Goal: Task Accomplishment & Management: Manage account settings

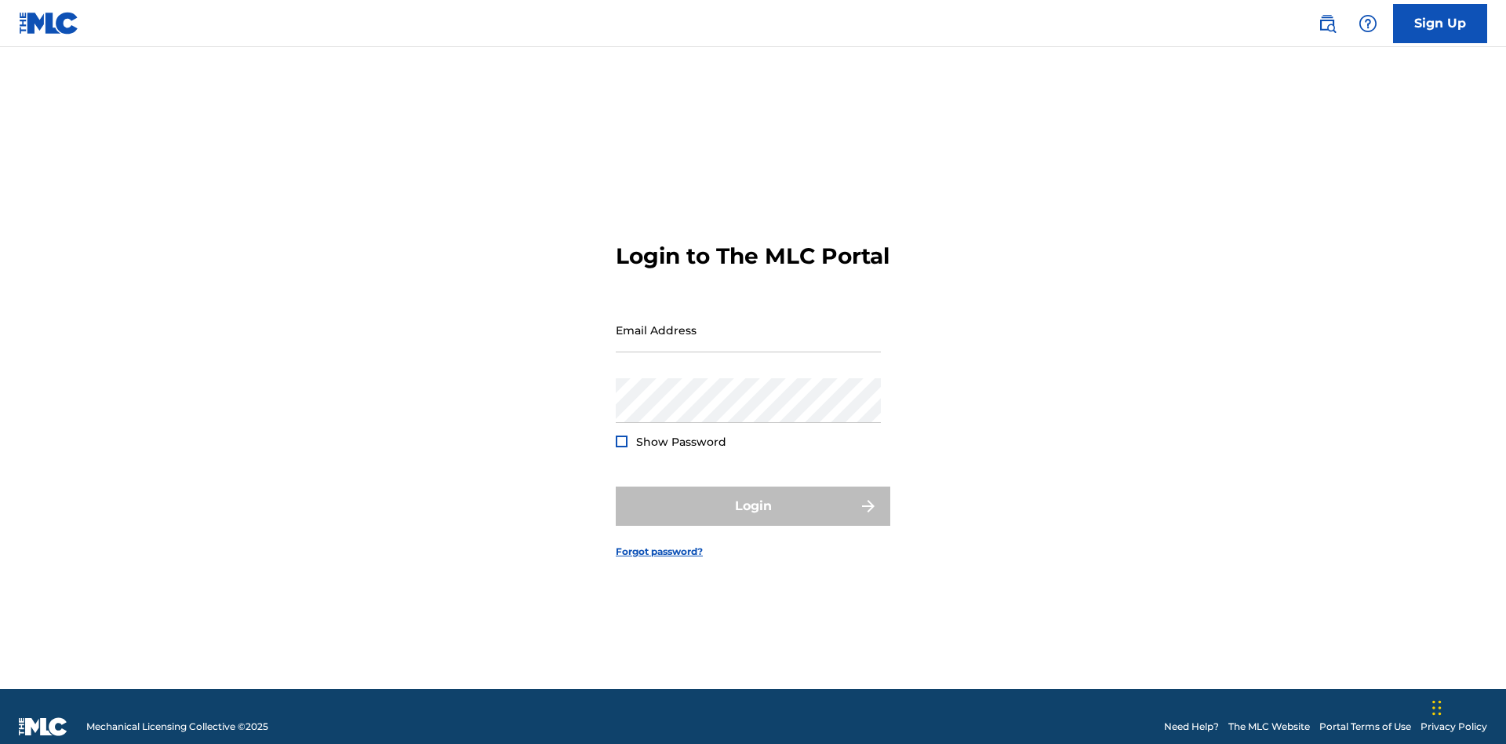
scroll to position [20, 0]
click at [748, 322] on input "Email Address" at bounding box center [748, 329] width 265 height 45
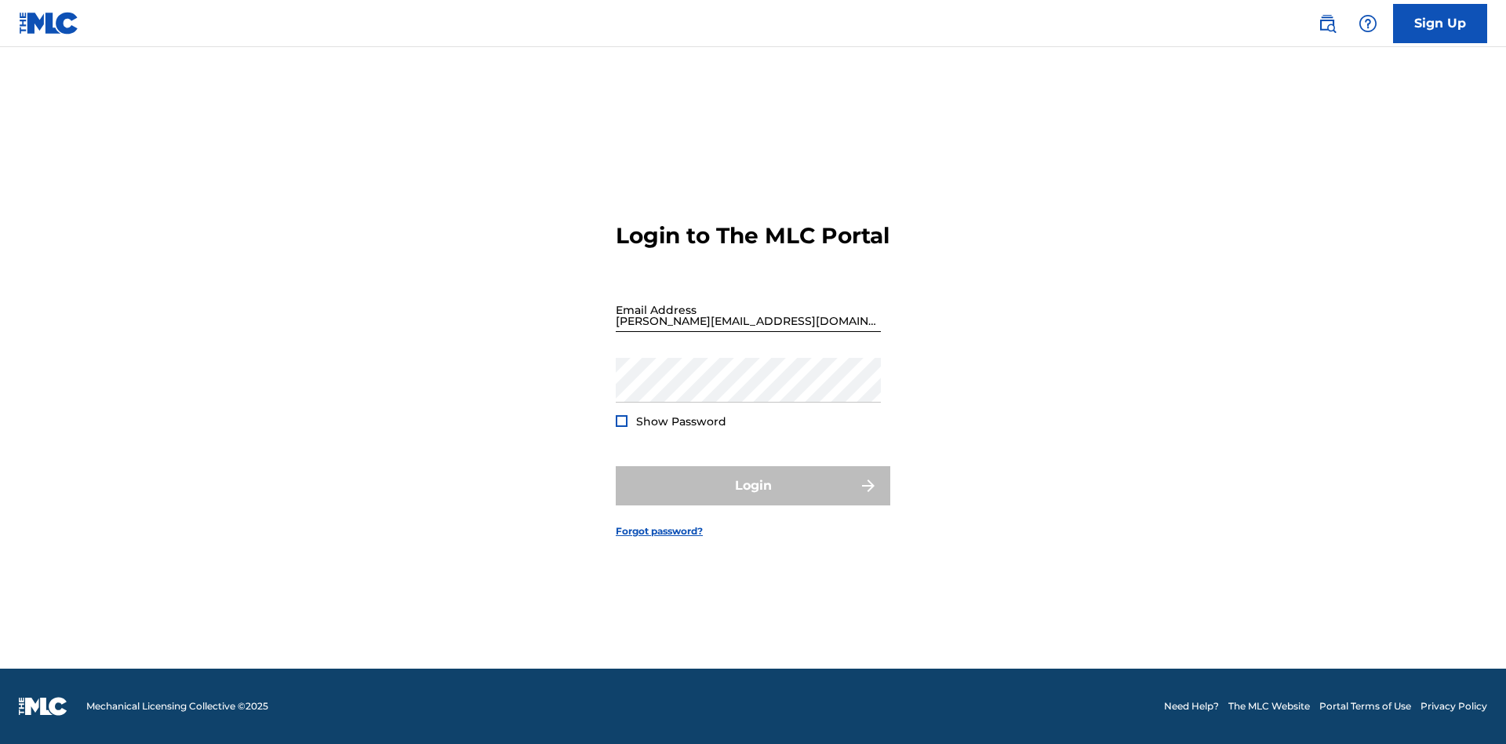
scroll to position [20, 0]
type input "[PERSON_NAME][EMAIL_ADDRESS][DOMAIN_NAME]"
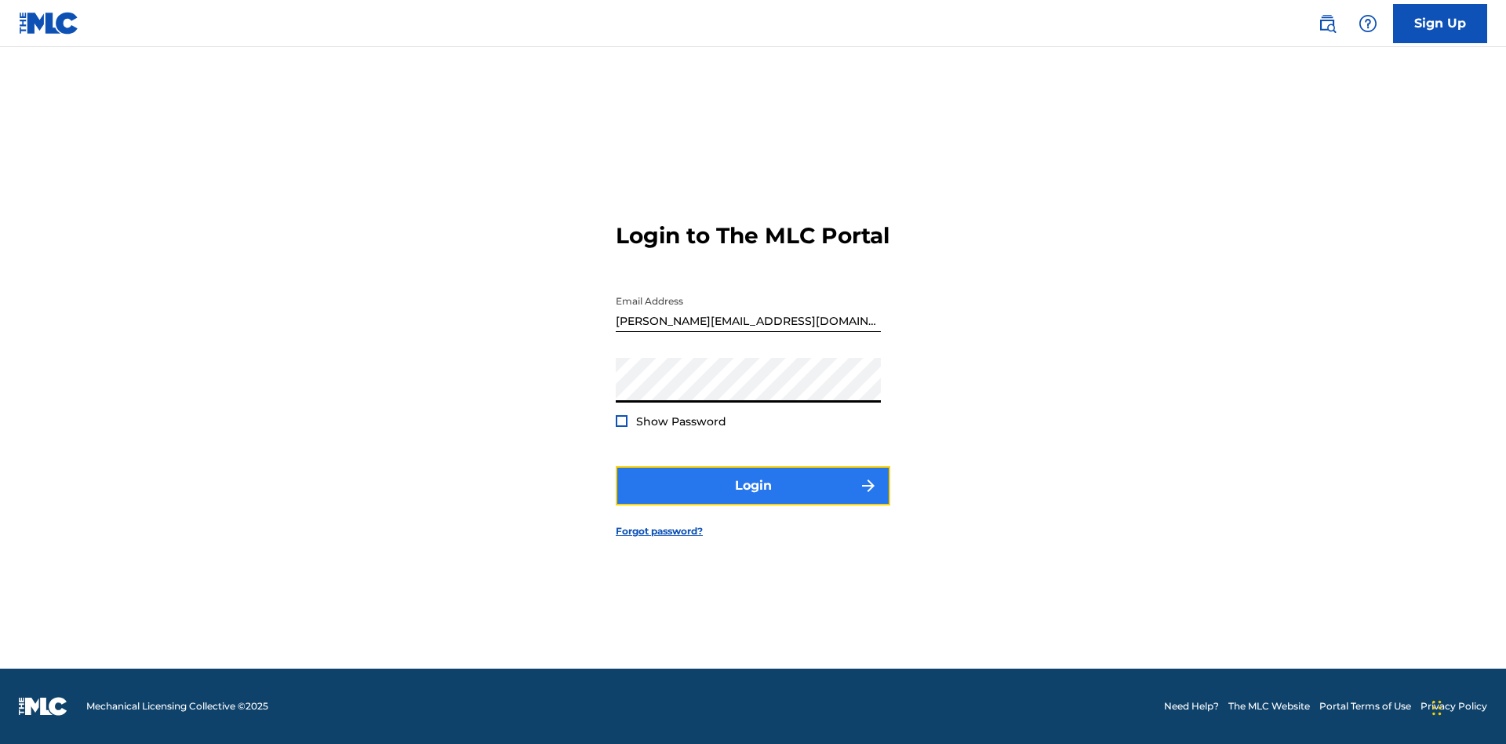
click at [753, 499] on button "Login" at bounding box center [753, 485] width 275 height 39
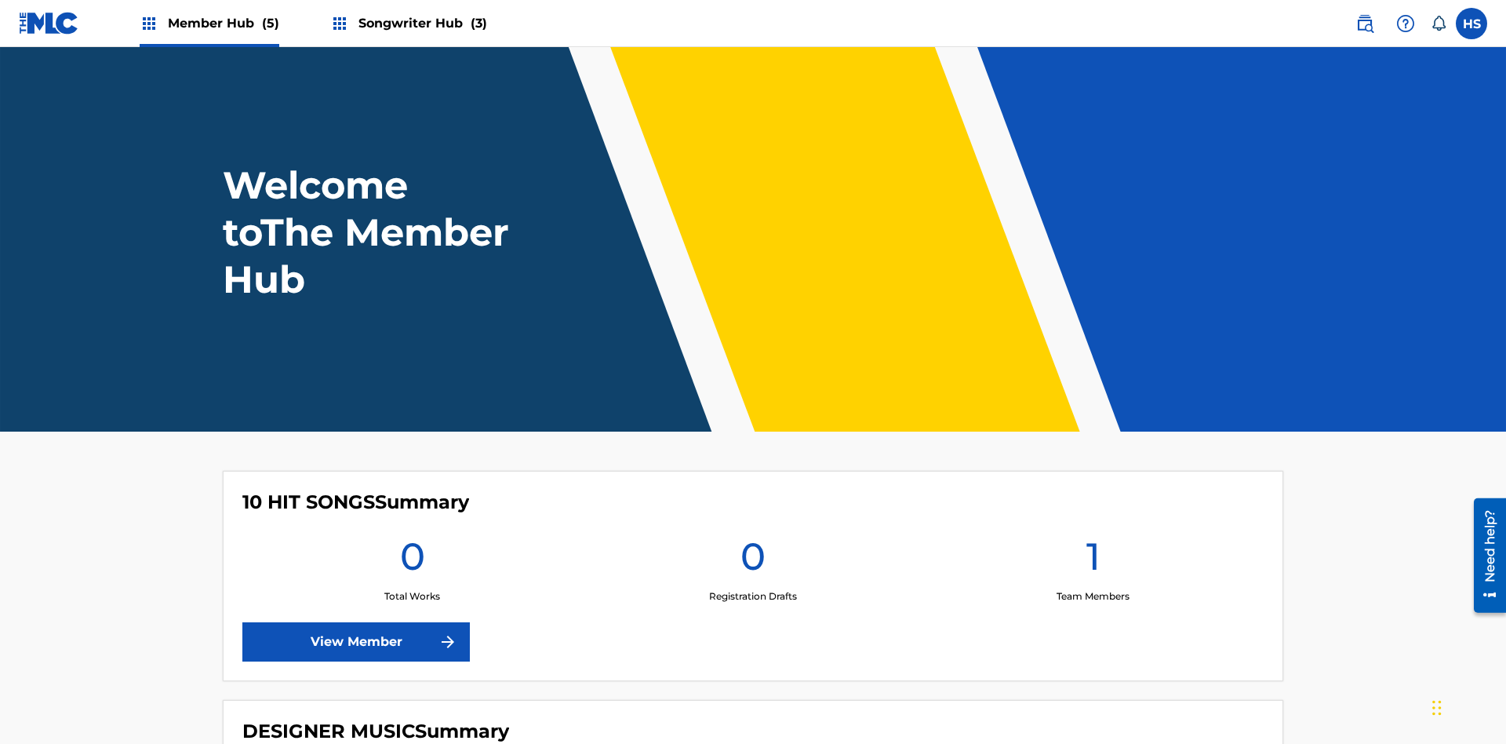
click at [420, 23] on span "Songwriter Hub (3)" at bounding box center [422, 23] width 129 height 18
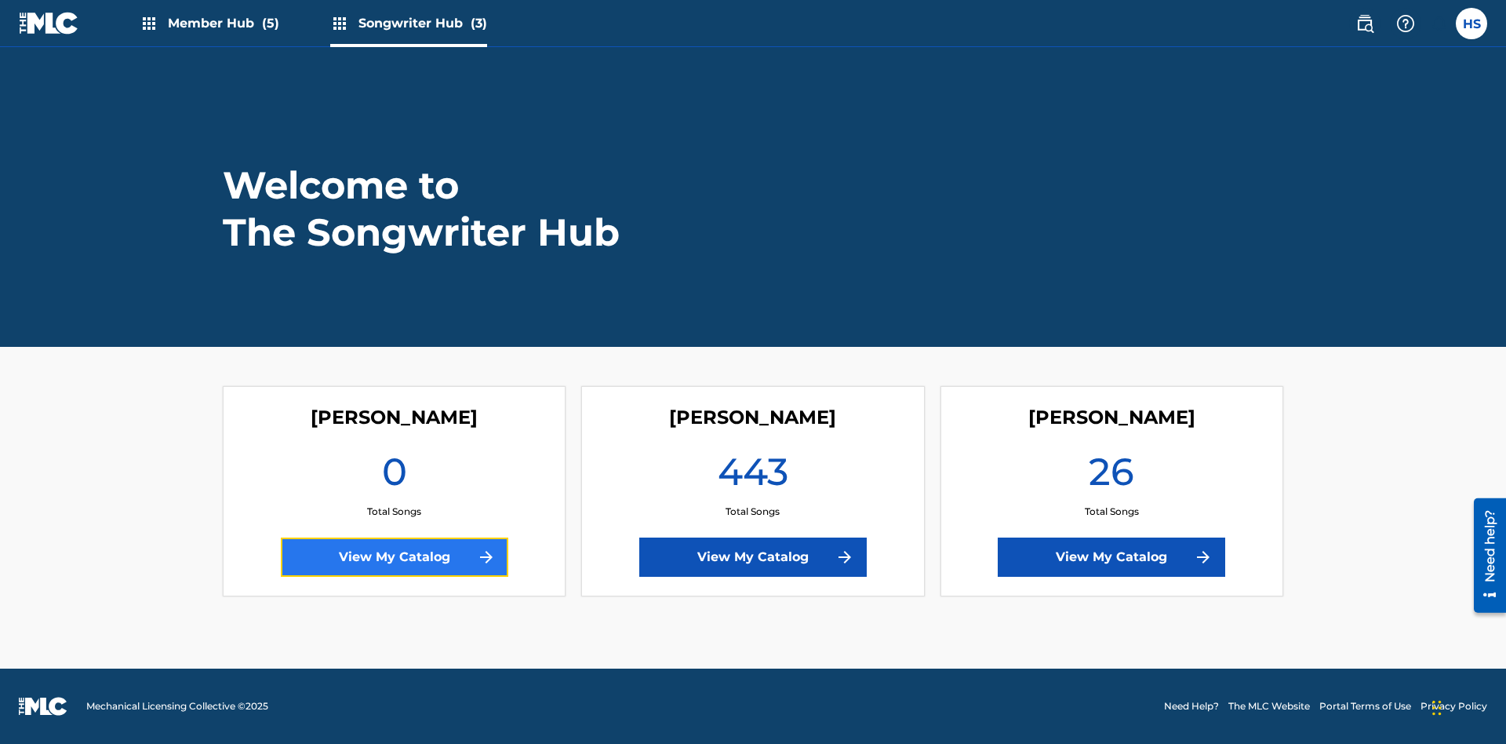
click at [394, 557] on link "View My Catalog" at bounding box center [394, 556] width 227 height 39
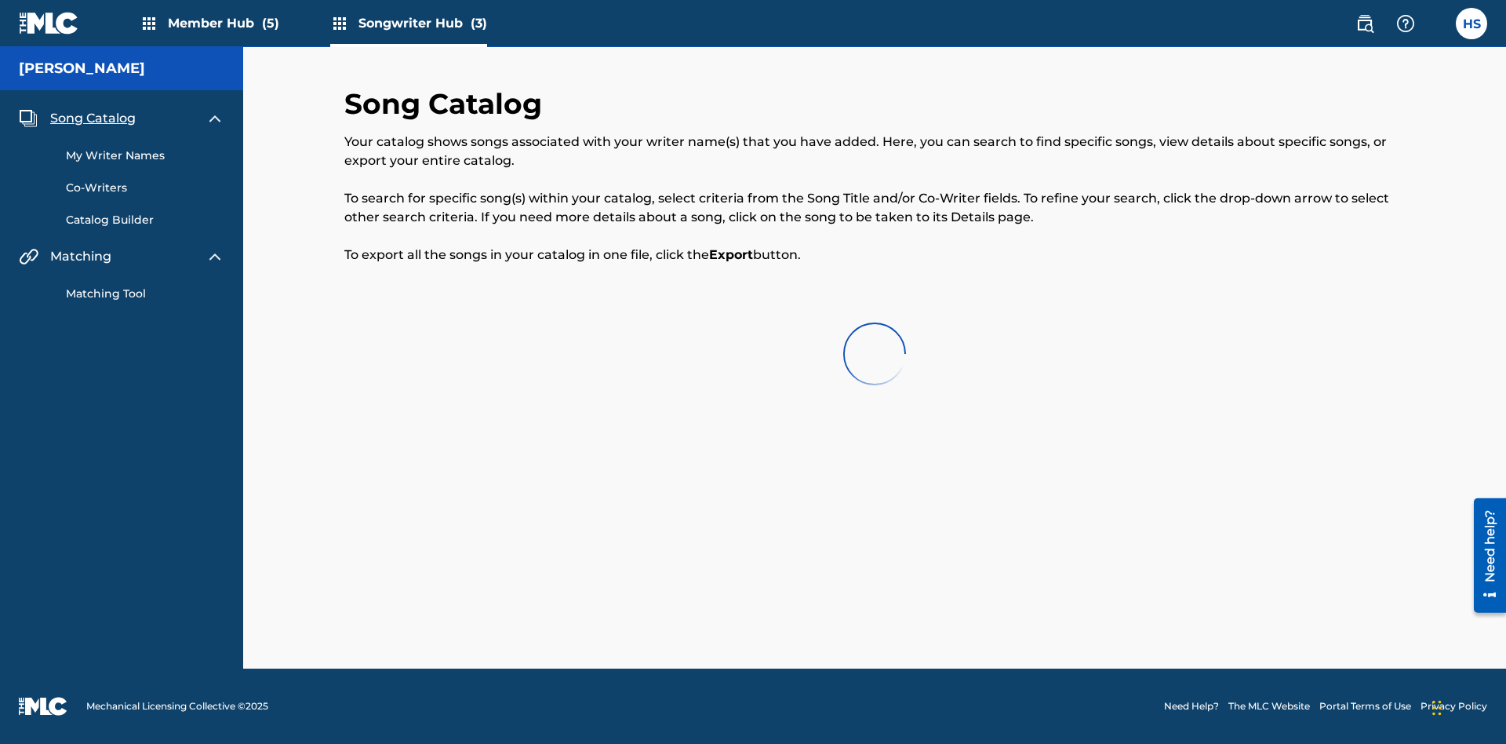
click at [93, 118] on span "Song Catalog" at bounding box center [92, 118] width 85 height 19
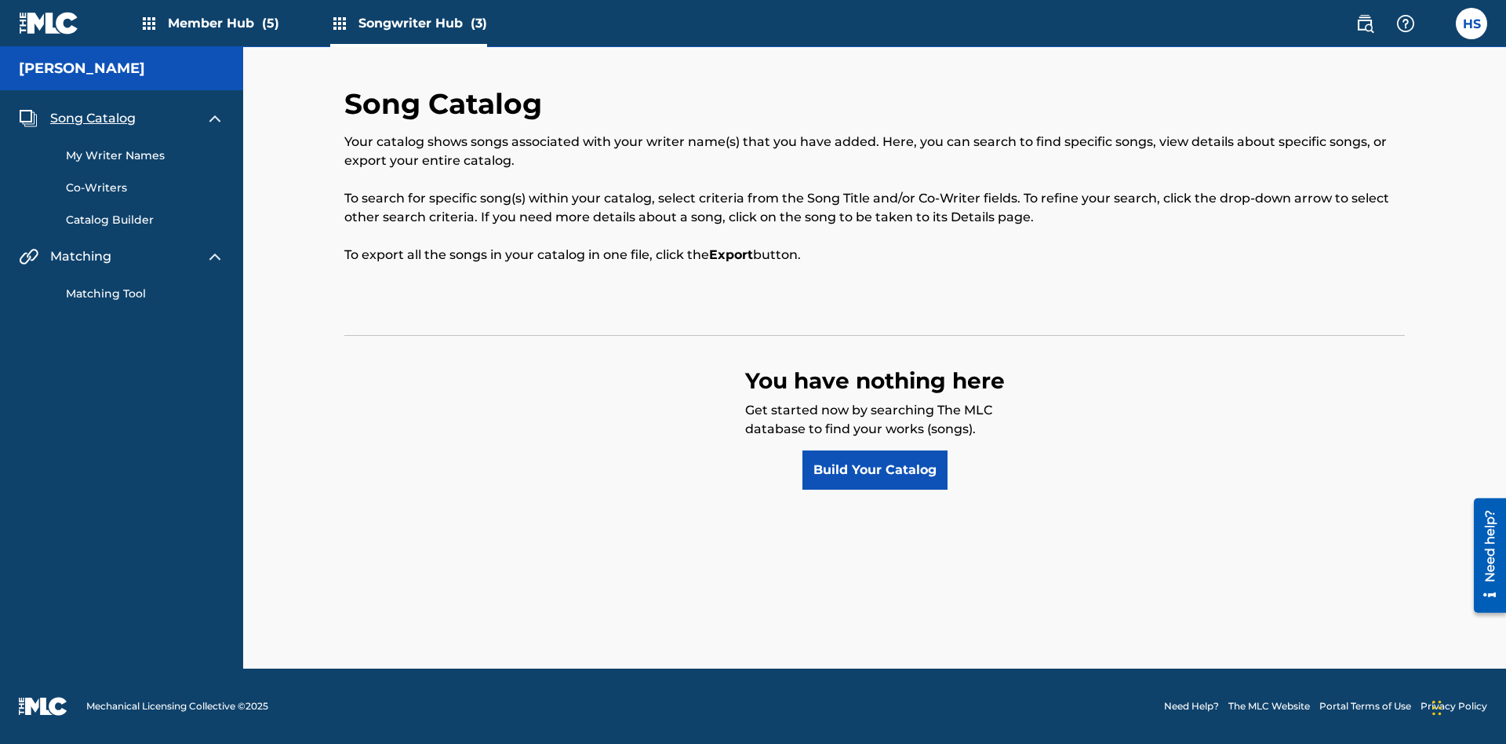
click at [93, 118] on span "Song Catalog" at bounding box center [92, 118] width 85 height 19
click at [874, 470] on link "Build Your Catalog" at bounding box center [874, 469] width 145 height 39
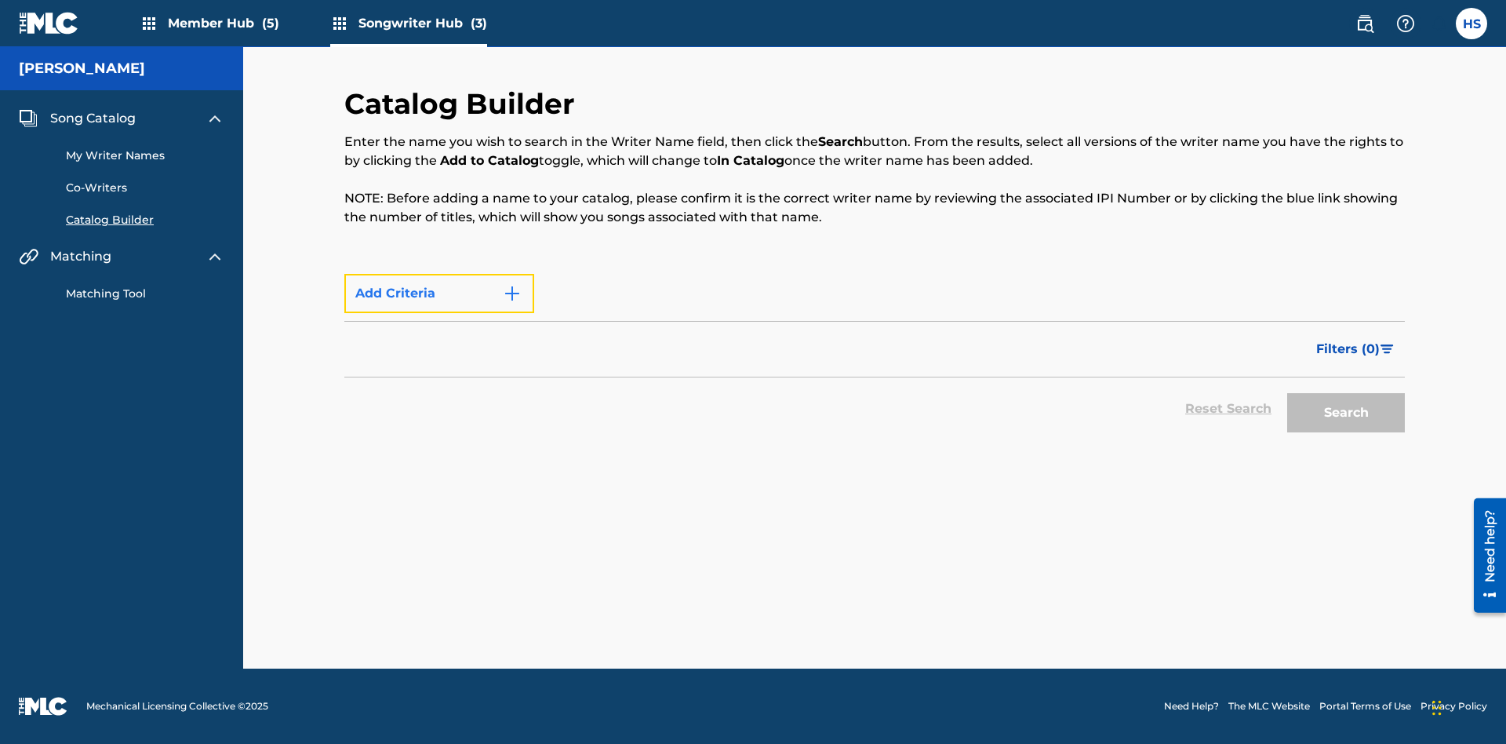
click at [439, 313] on button "Add Criteria" at bounding box center [439, 293] width 190 height 39
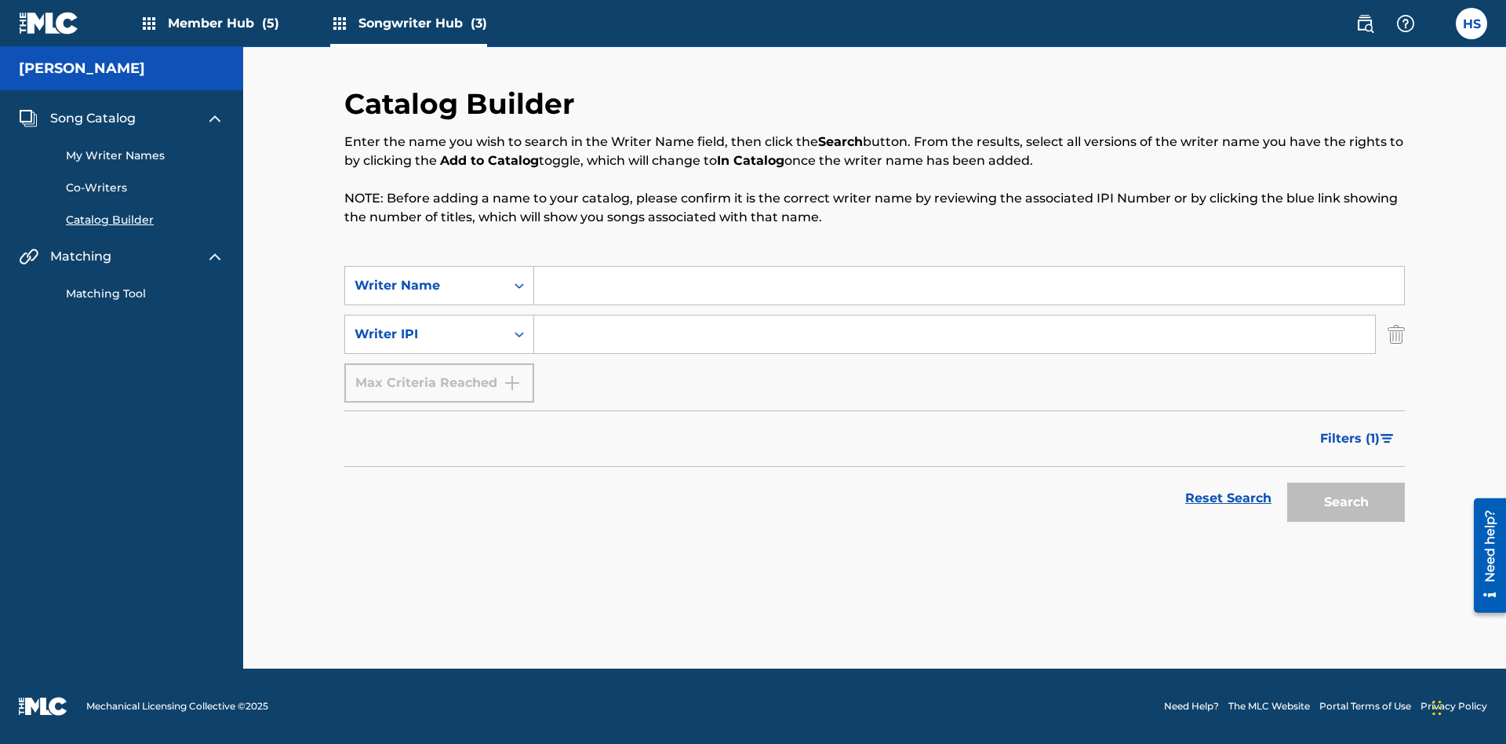
click at [969, 285] on input "Search Form" at bounding box center [969, 286] width 870 height 38
type input "NATALIE NICOLE HEMBY"
click at [954, 334] on input "Search Form" at bounding box center [954, 334] width 841 height 38
type input "00196748412"
click at [1346, 502] on button "Search" at bounding box center [1346, 501] width 118 height 39
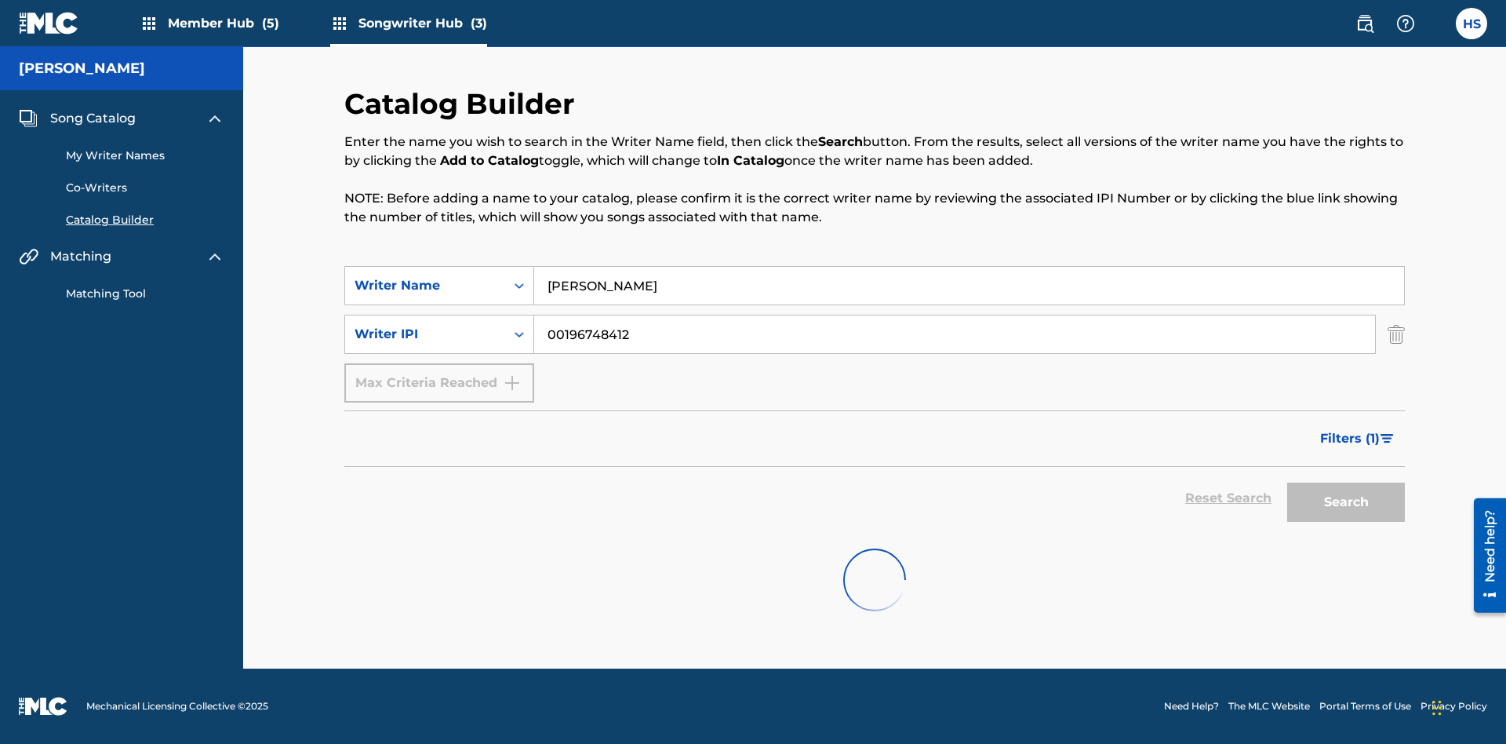
scroll to position [252, 0]
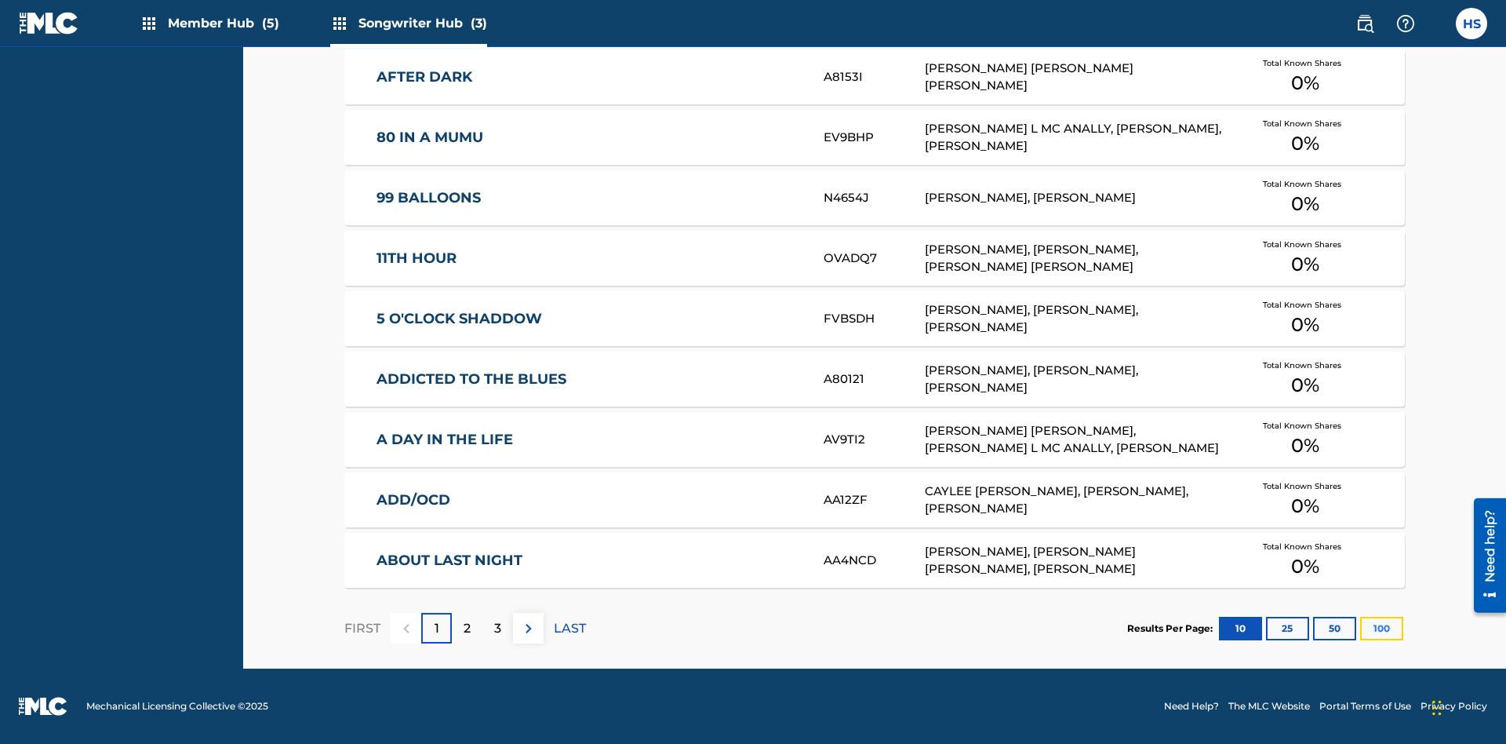
click at [1360, 627] on button "100" at bounding box center [1381, 628] width 43 height 24
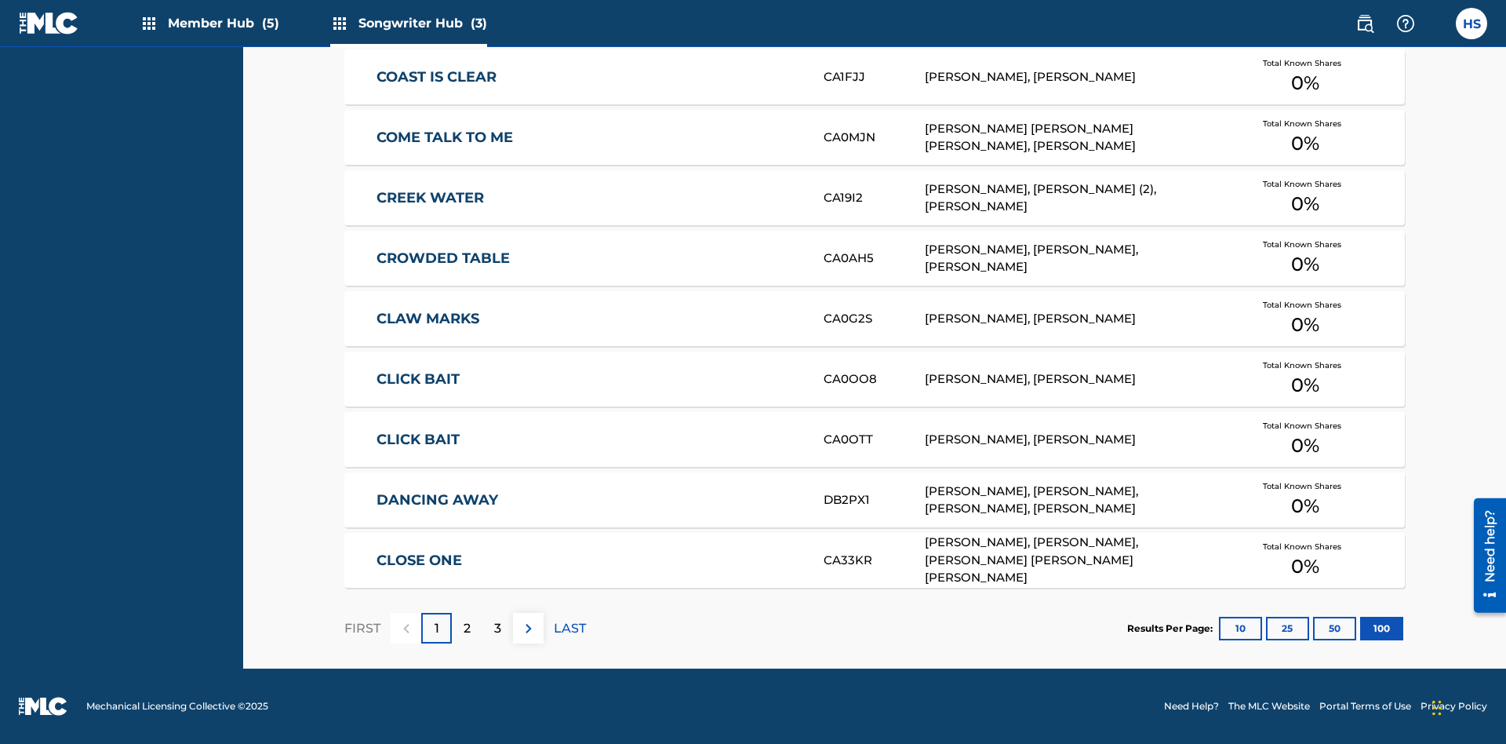
scroll to position [493, 0]
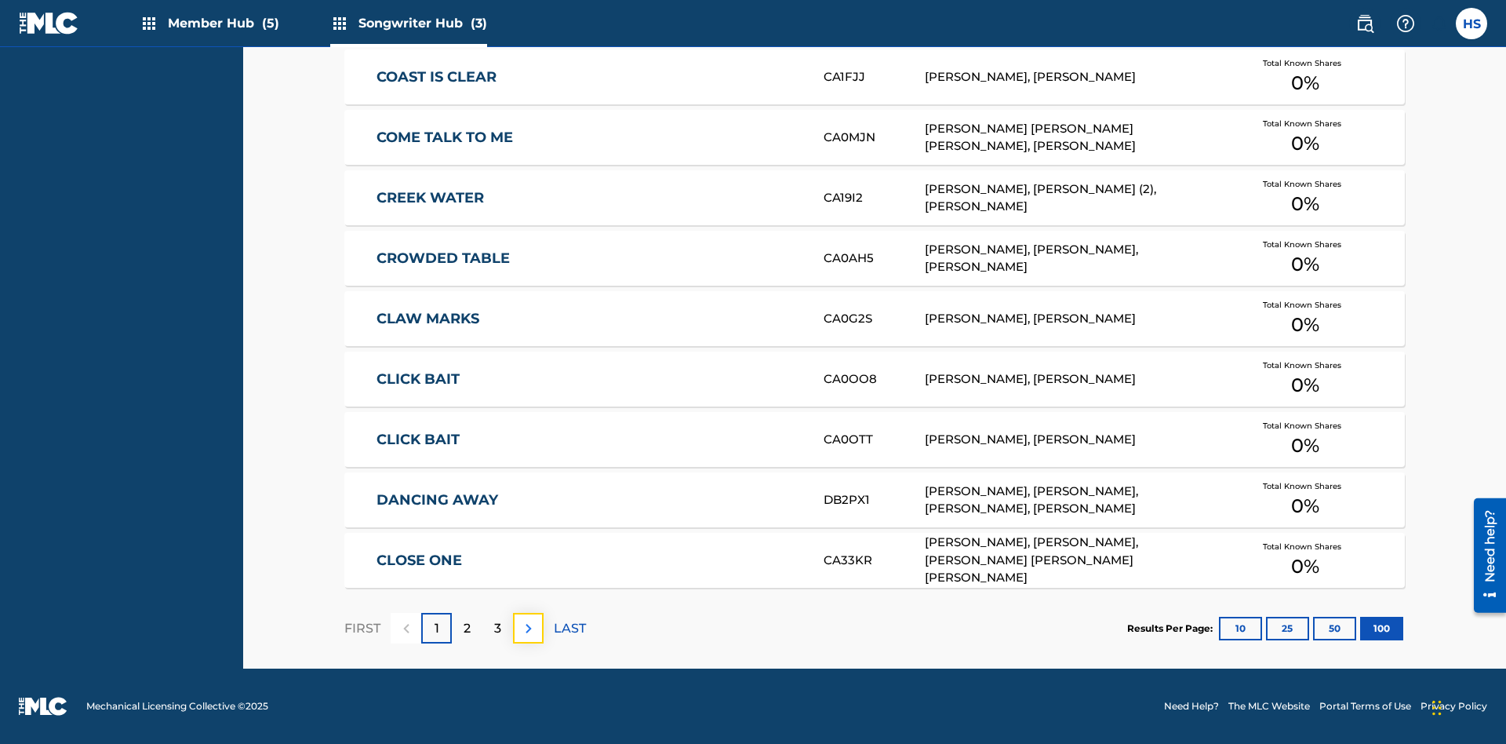
click at [528, 627] on img at bounding box center [528, 628] width 19 height 19
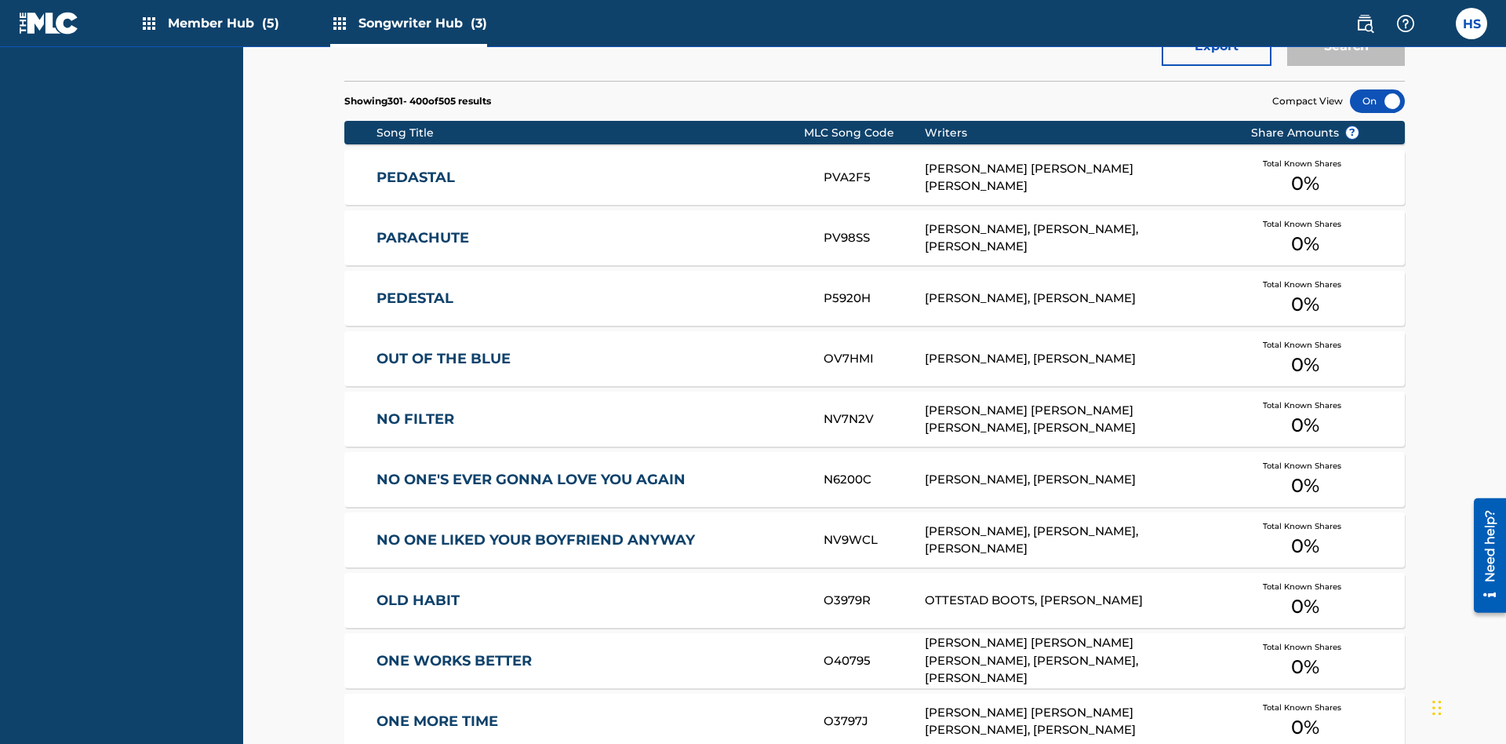
scroll to position [549, 0]
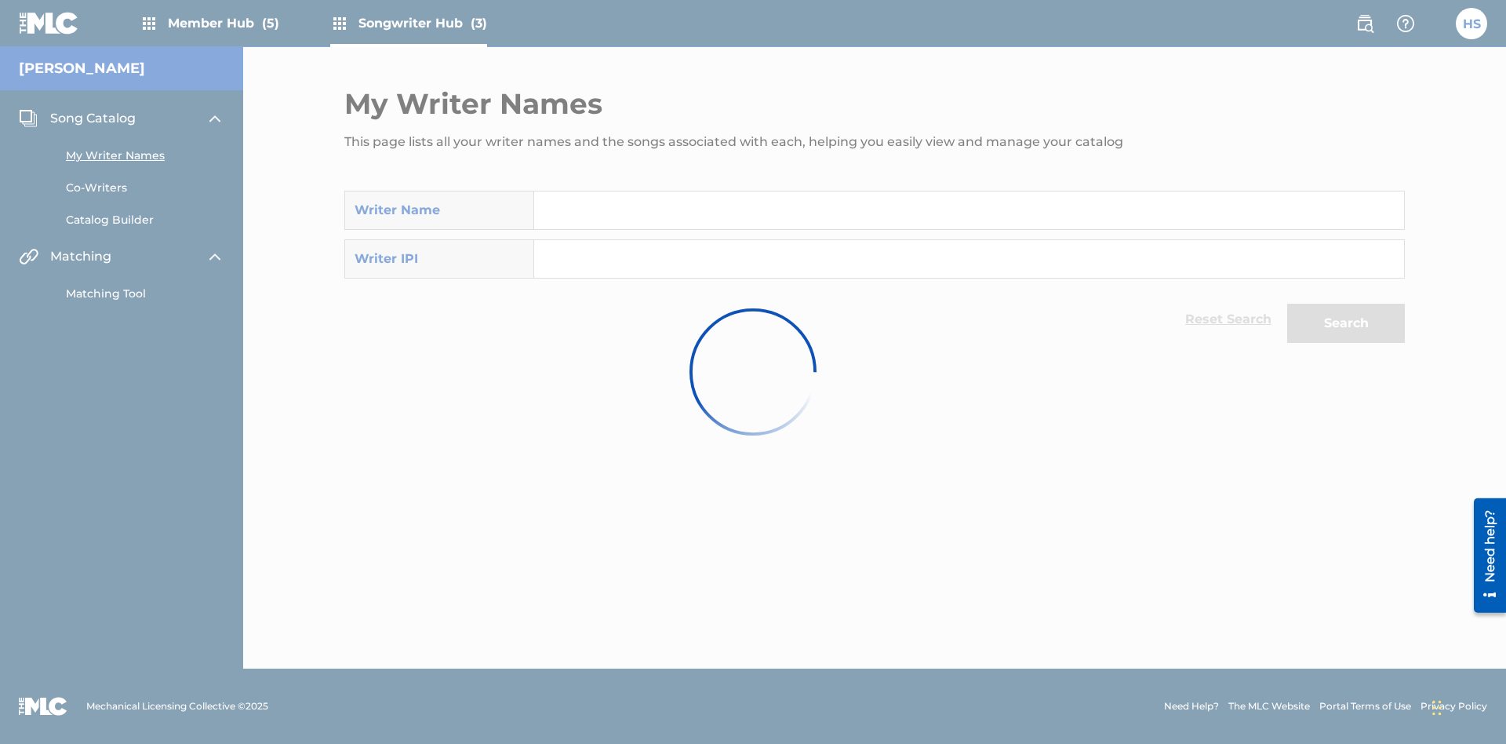
scroll to position [14, 0]
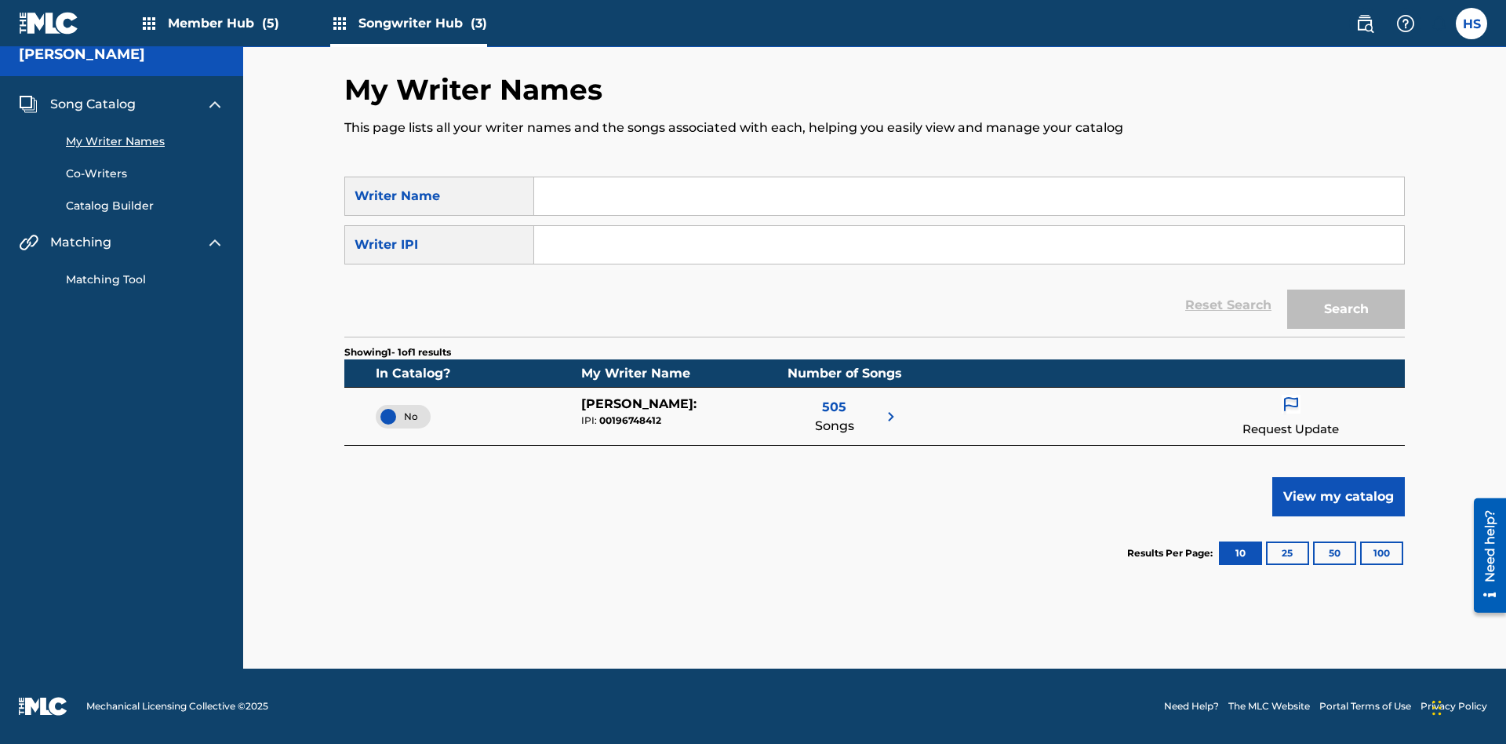
click at [403, 416] on span "No" at bounding box center [403, 416] width 30 height 14
click at [93, 104] on span "Song Catalog" at bounding box center [92, 104] width 85 height 19
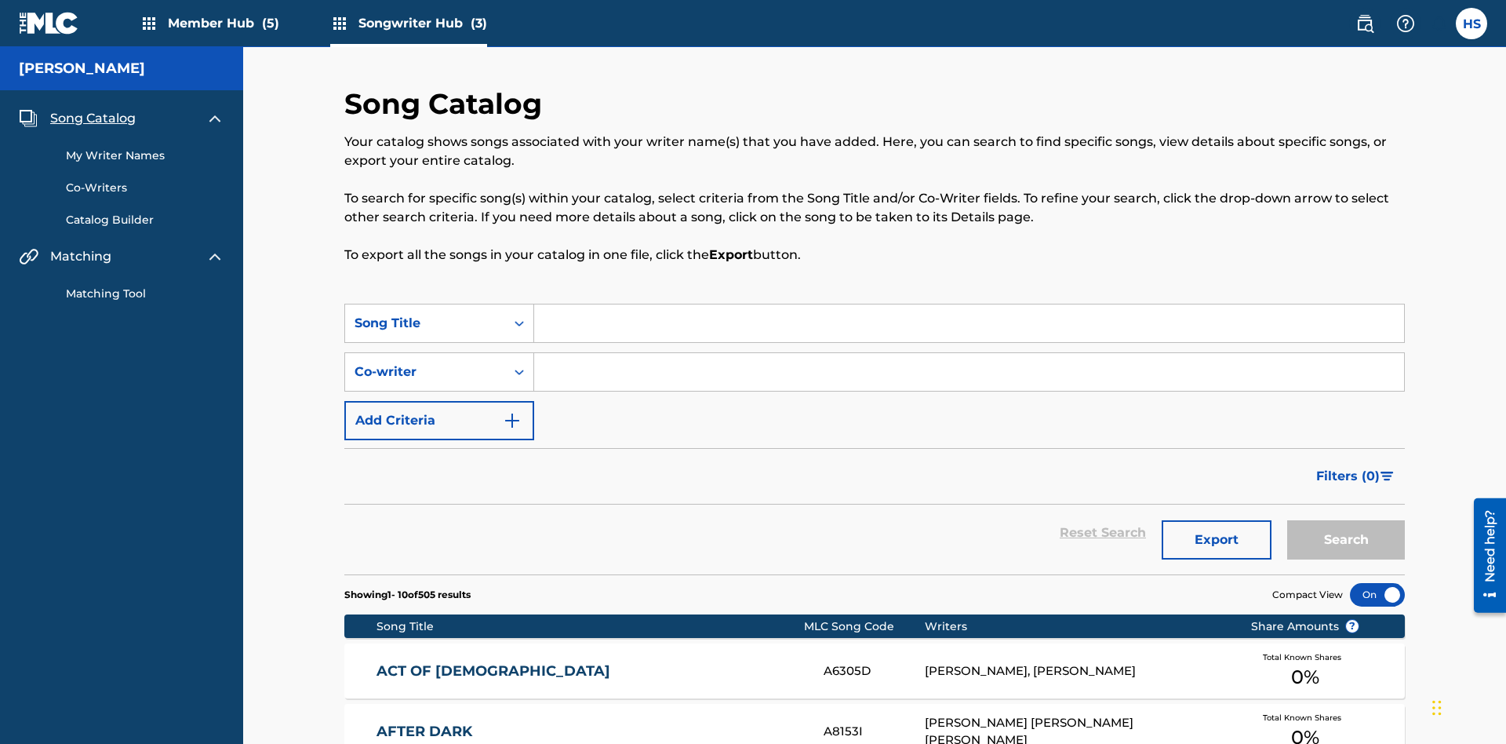
click at [145, 147] on link "My Writer Names" at bounding box center [145, 155] width 158 height 16
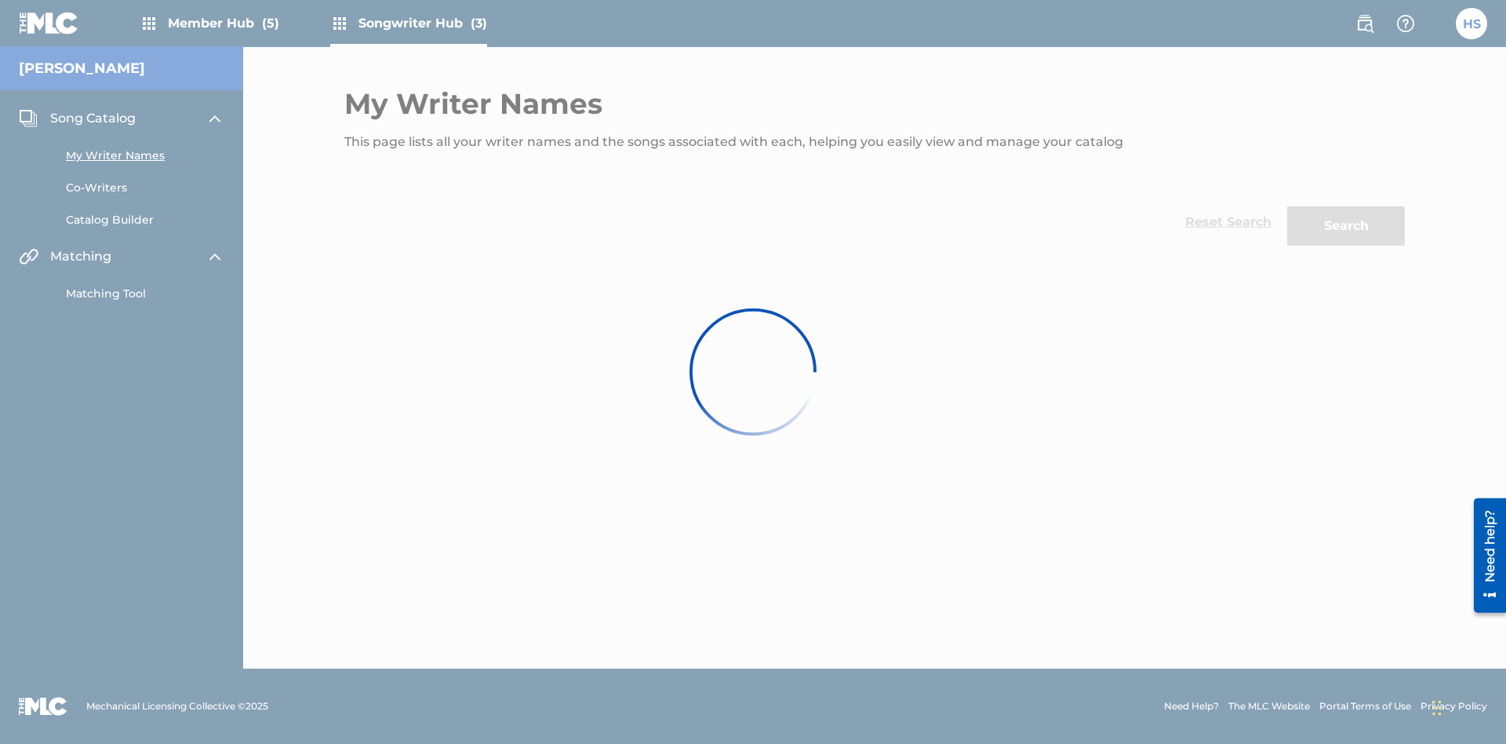
scroll to position [14, 0]
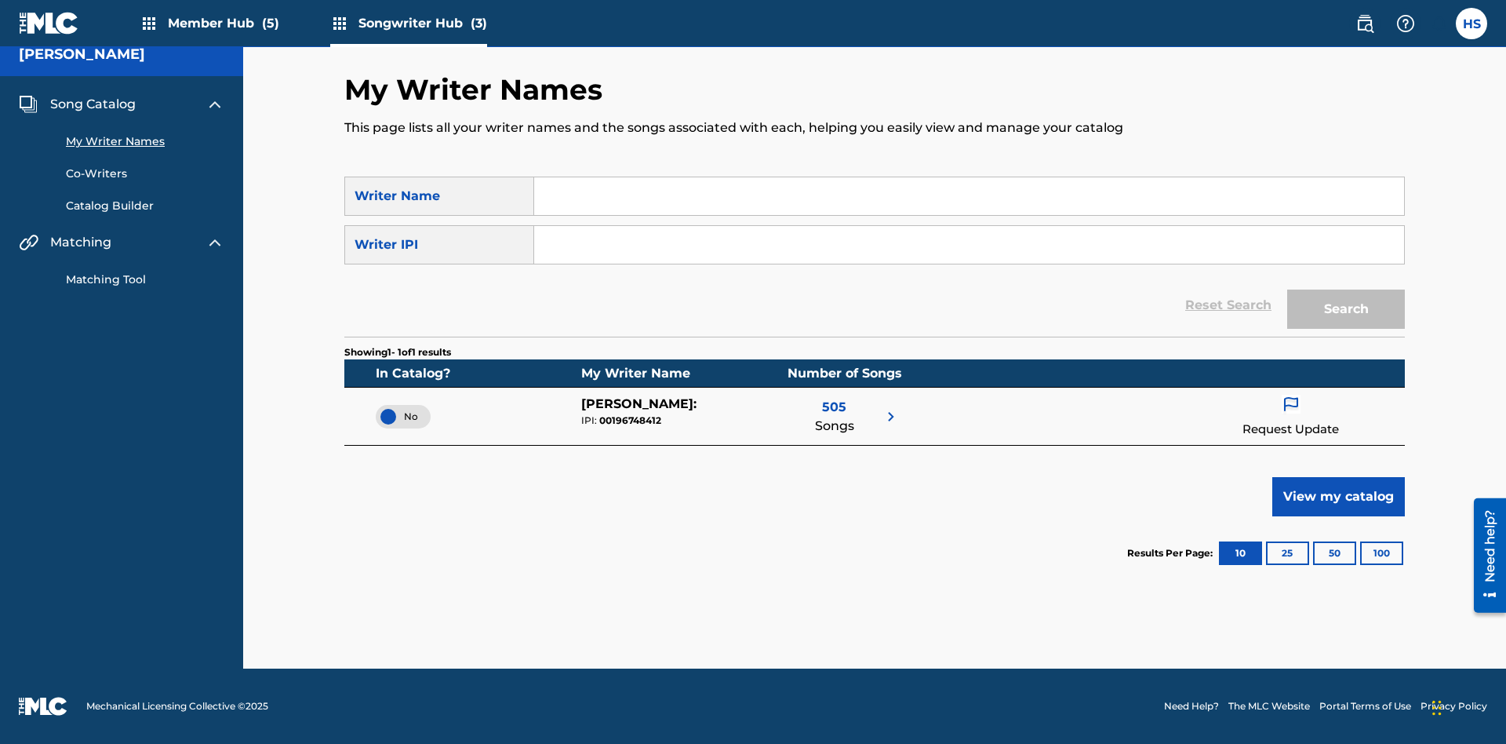
click at [93, 104] on span "Song Catalog" at bounding box center [92, 104] width 85 height 19
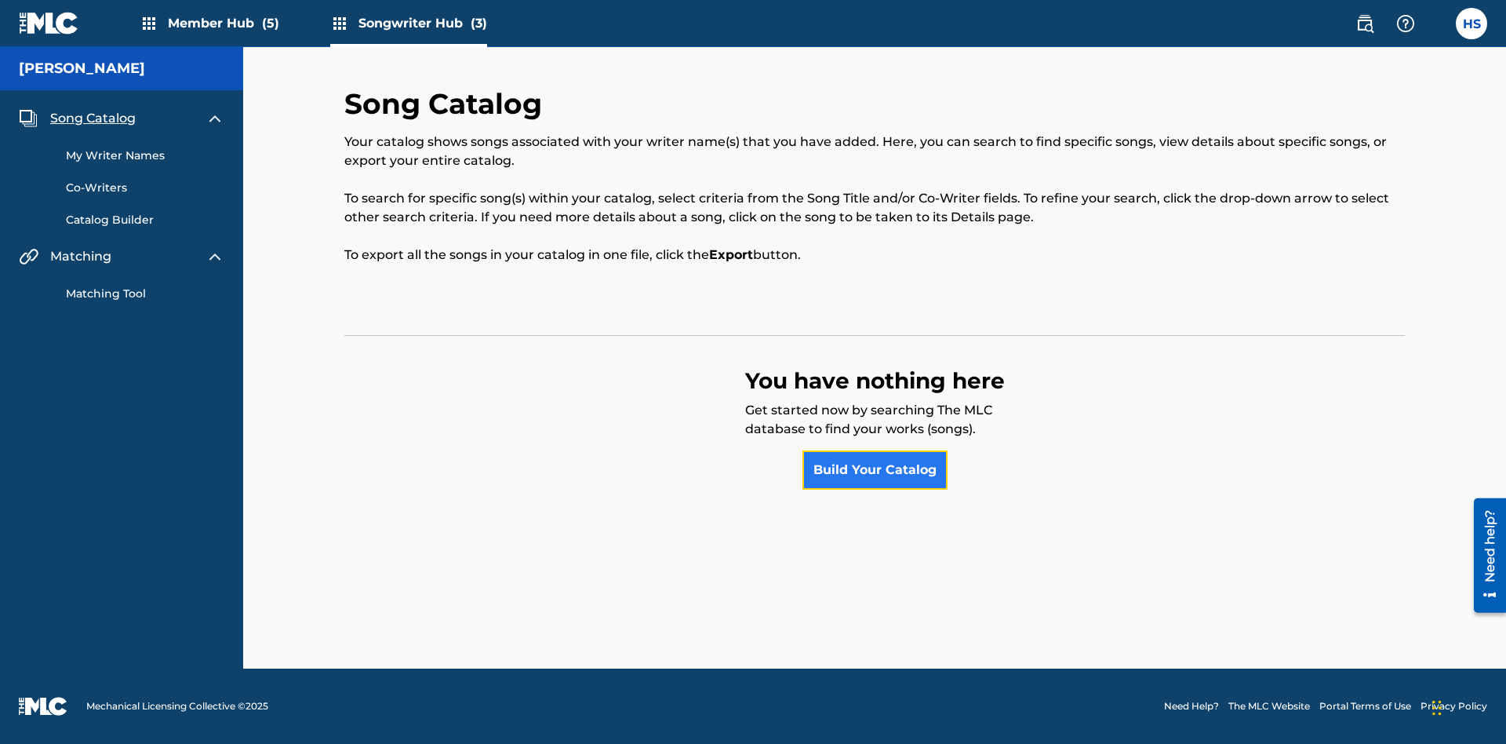
click at [874, 470] on link "Build Your Catalog" at bounding box center [874, 469] width 145 height 39
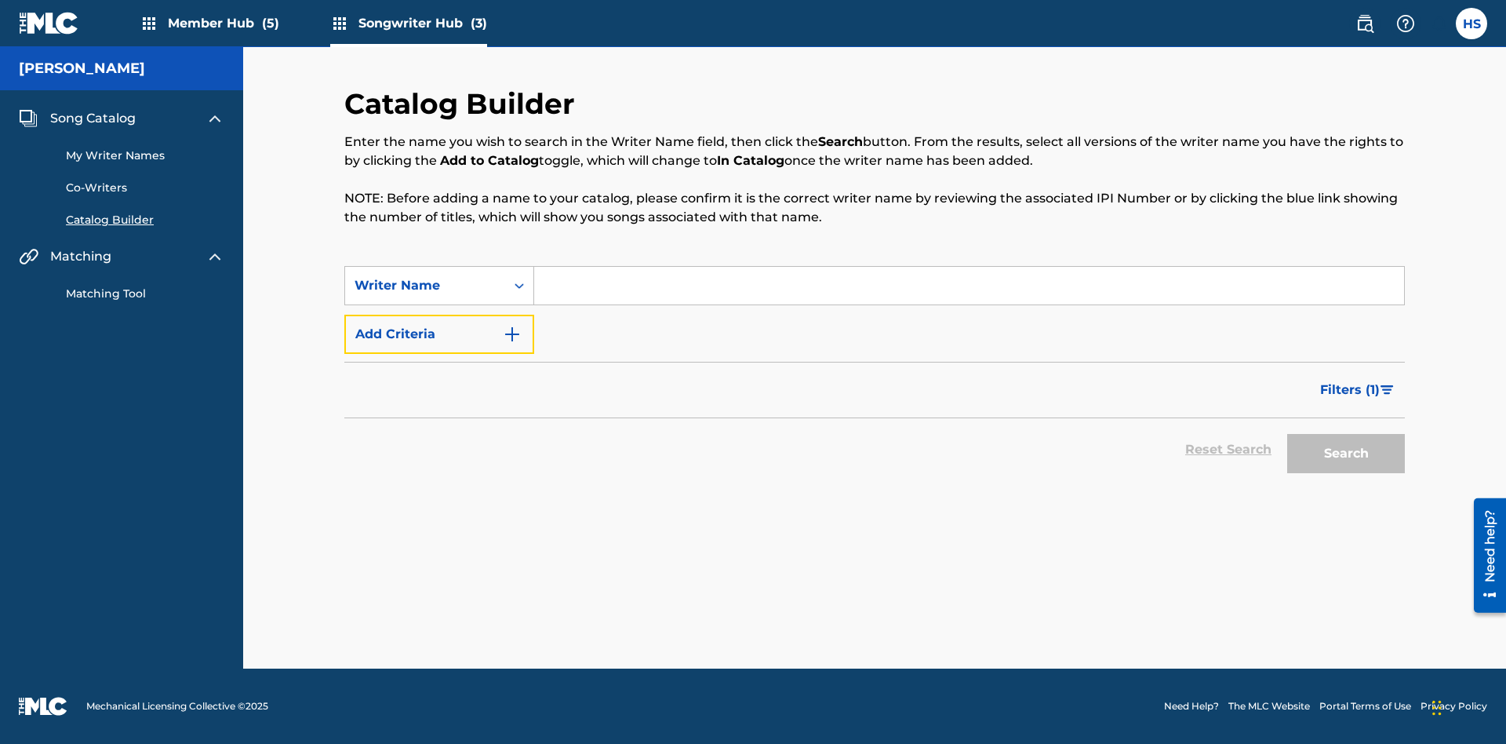
click at [439, 334] on button "Add Criteria" at bounding box center [439, 334] width 190 height 39
click at [969, 285] on input "Search Form" at bounding box center [969, 286] width 870 height 38
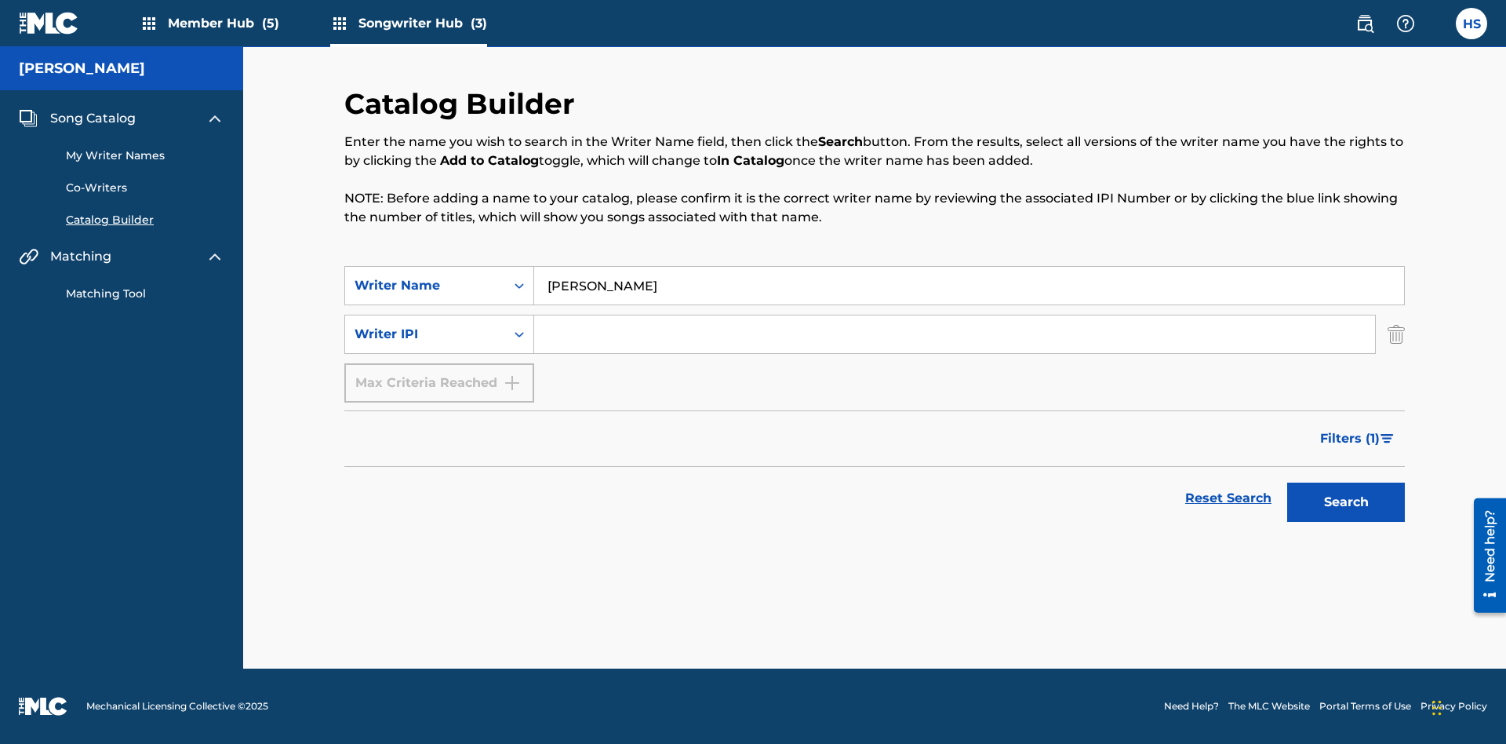
type input "NATALIE NICOLE HEMBY"
click at [954, 334] on input "Search Form" at bounding box center [954, 334] width 841 height 38
type input "00196748412"
click at [1346, 502] on button "Search" at bounding box center [1346, 501] width 118 height 39
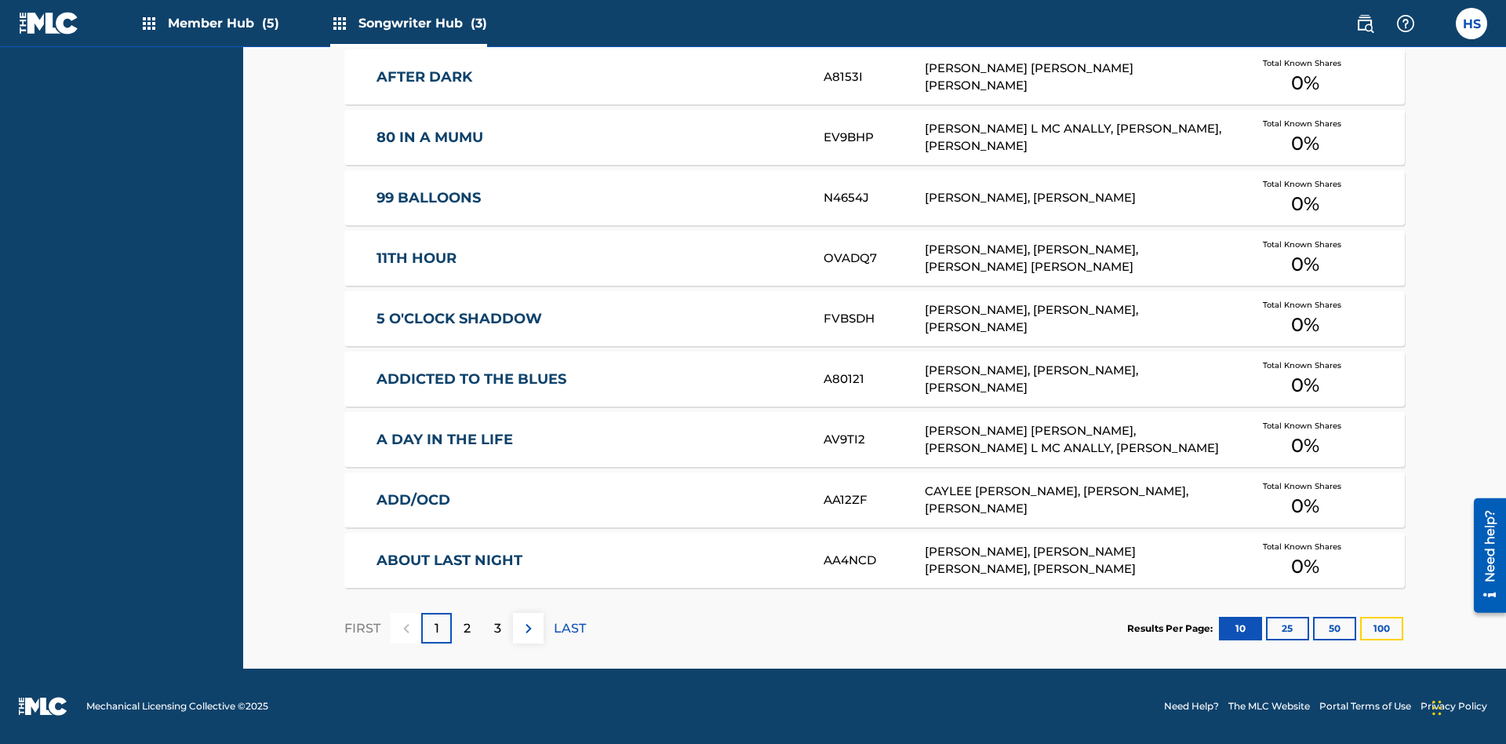
click at [1360, 627] on button "100" at bounding box center [1381, 628] width 43 height 24
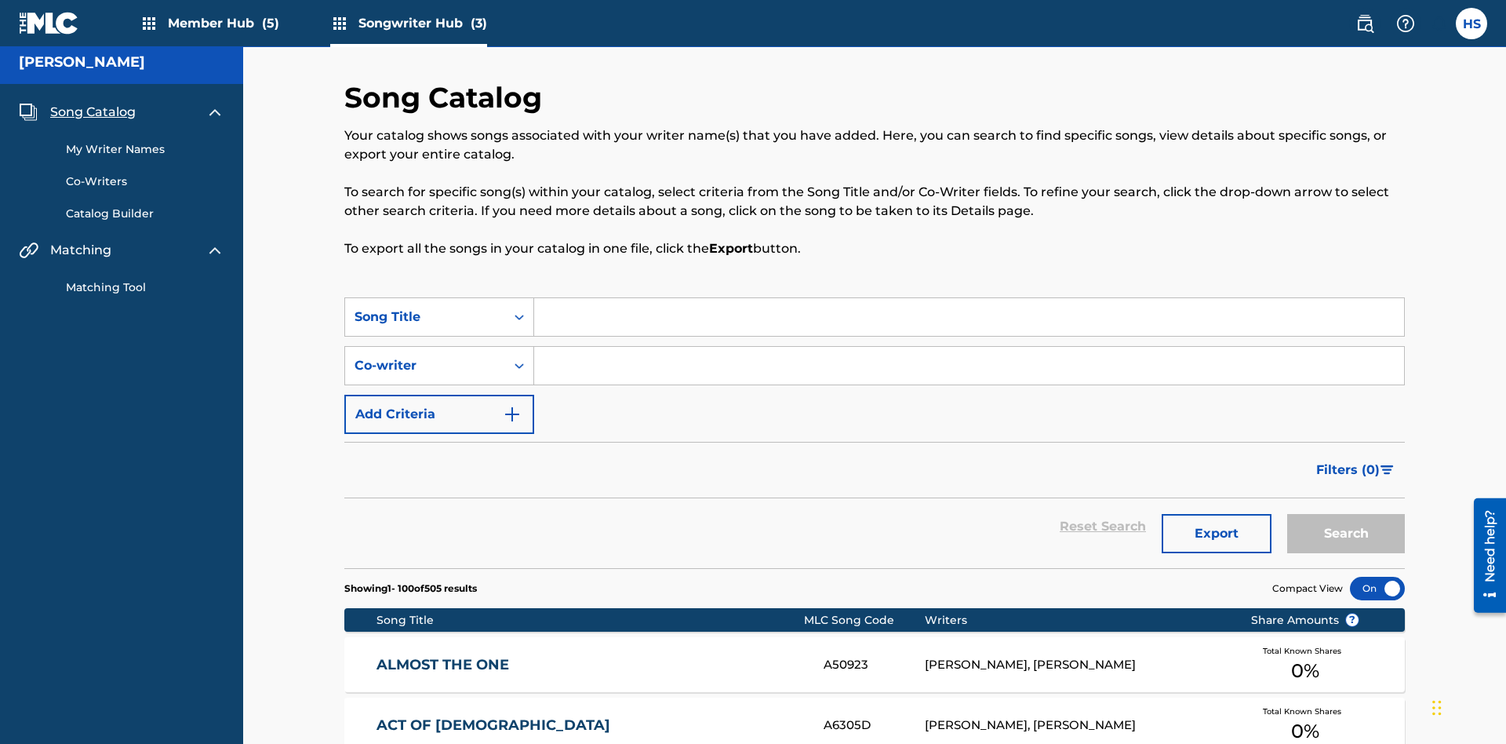
scroll to position [6089, 0]
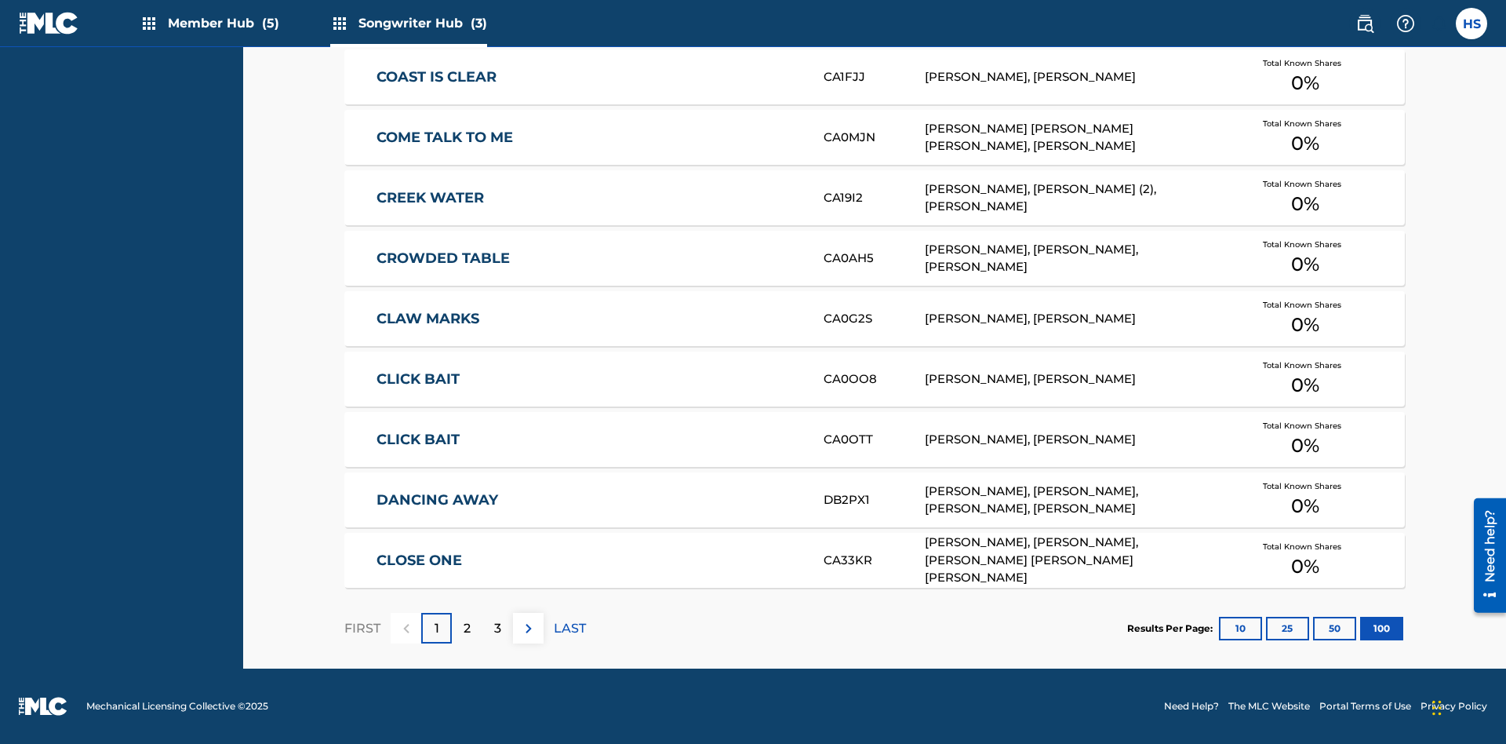
click at [362, 627] on p "FIRST" at bounding box center [362, 628] width 36 height 19
